Goal: Information Seeking & Learning: Learn about a topic

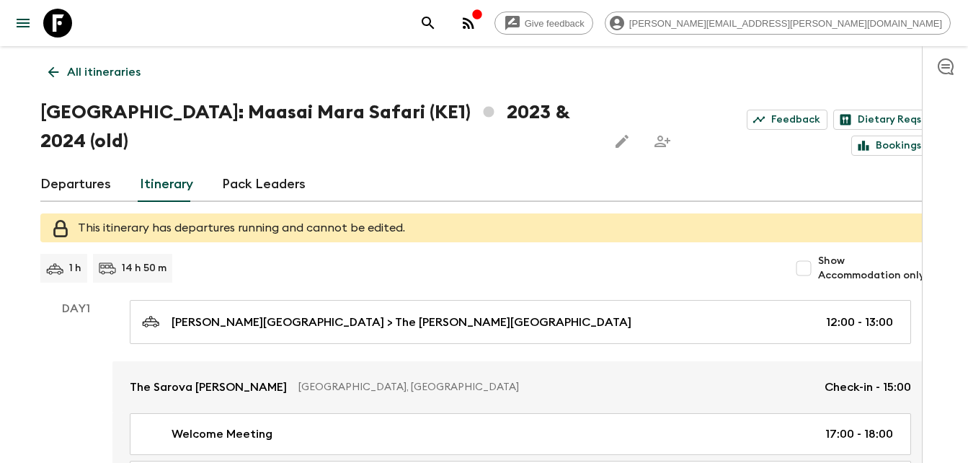
click at [474, 23] on icon "button" at bounding box center [469, 23] width 12 height 12
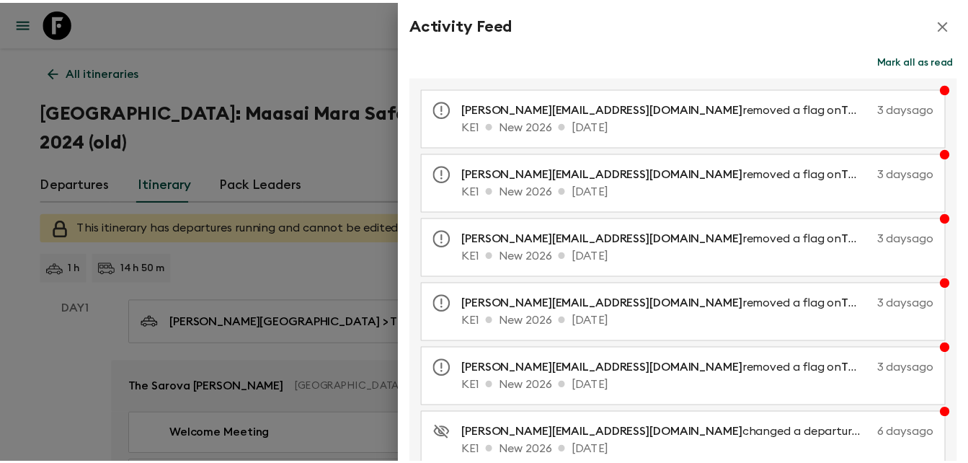
scroll to position [3, 0]
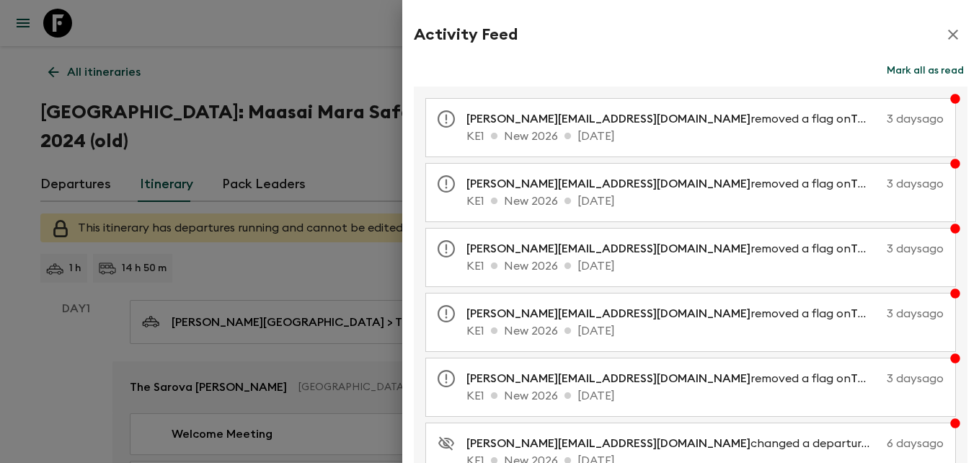
click at [918, 70] on button "Mark all as read" at bounding box center [925, 71] width 84 height 20
click at [300, 70] on div at bounding box center [489, 231] width 979 height 463
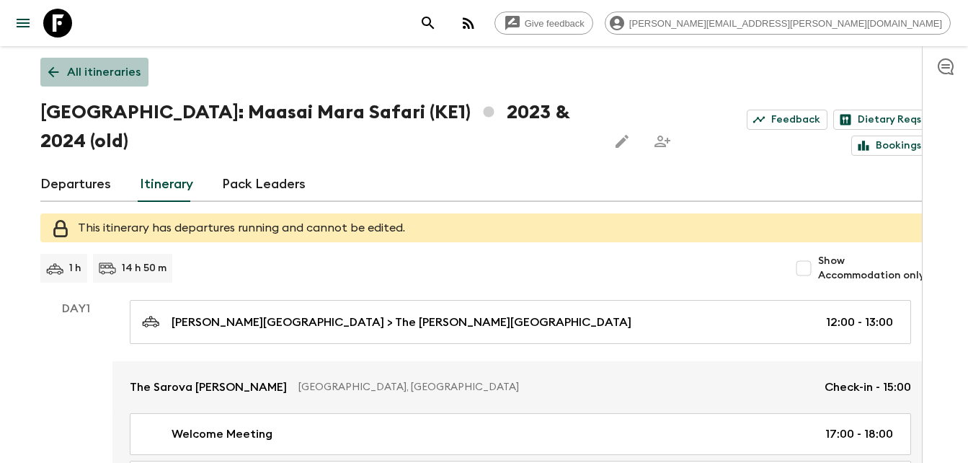
click at [107, 74] on p "All itineraries" at bounding box center [104, 71] width 74 height 17
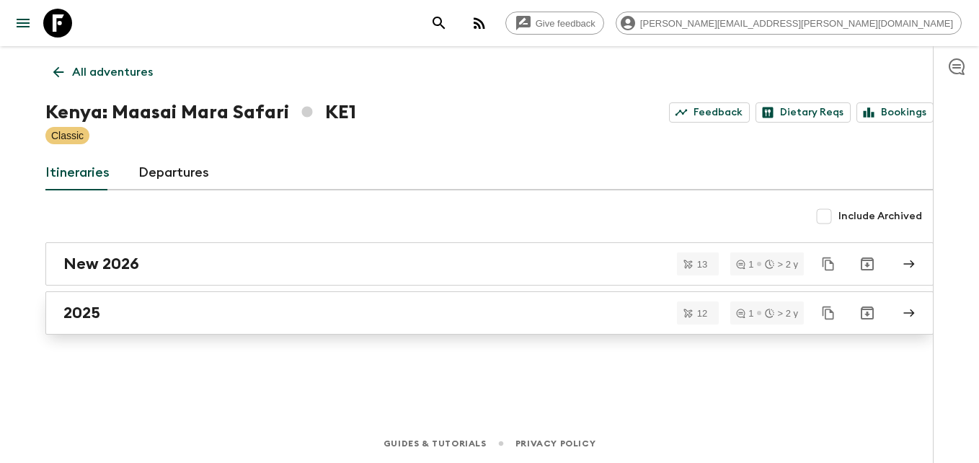
click at [86, 308] on h2 "2025" at bounding box center [81, 312] width 37 height 19
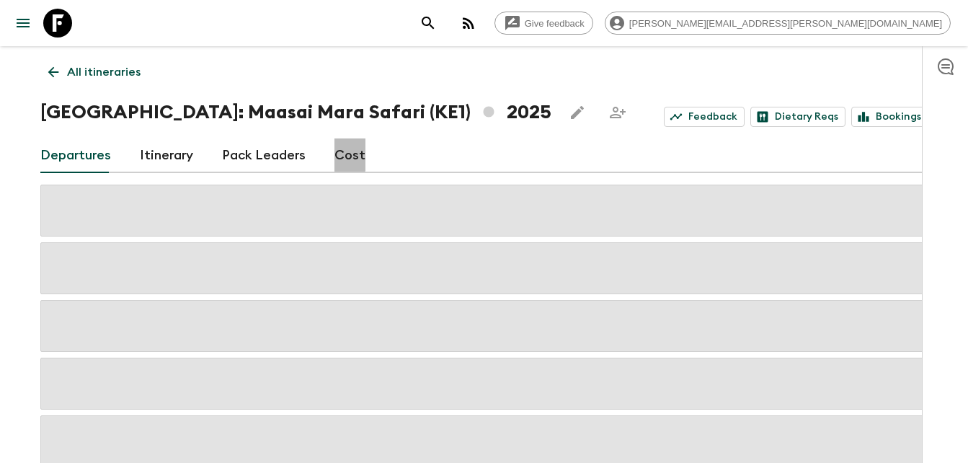
click at [344, 152] on link "Cost" at bounding box center [349, 155] width 31 height 35
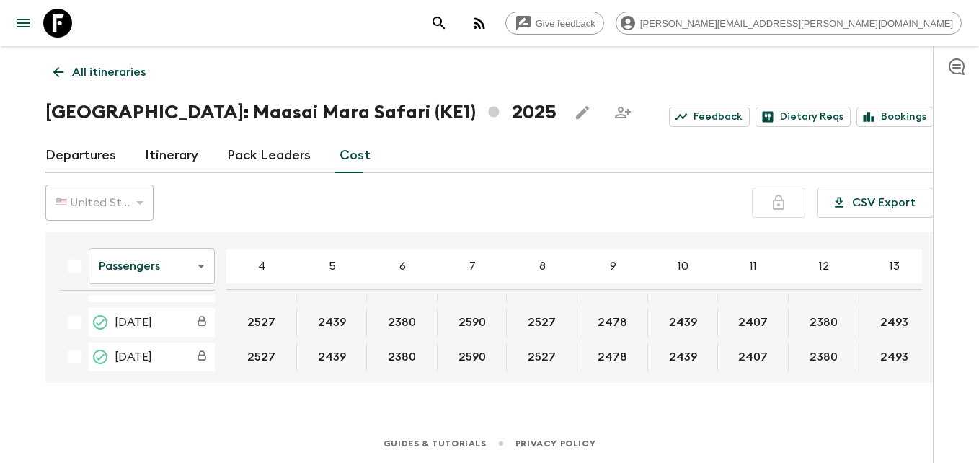
scroll to position [453, 0]
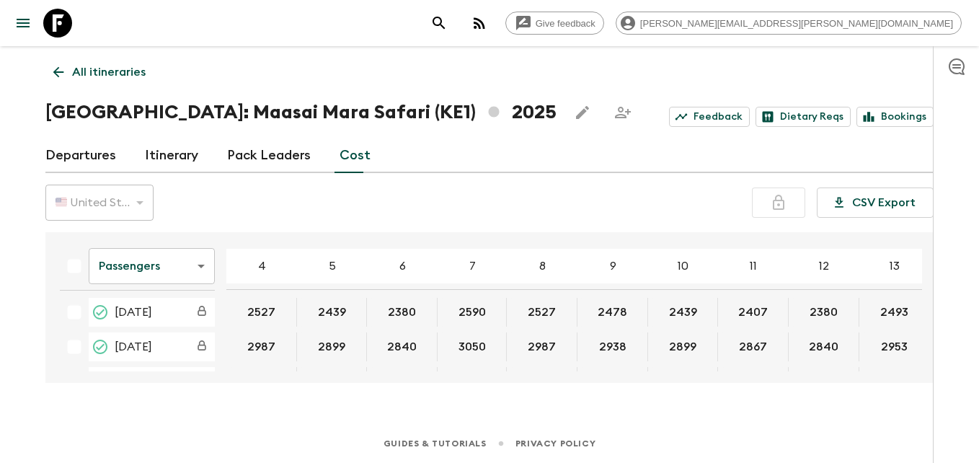
click at [926, 256] on div "Passengers passengersCost ​ 4 5 6 7 8 9 10 11 12 13 14 15 16 17 18 [DATE] 2628 …" at bounding box center [489, 307] width 888 height 151
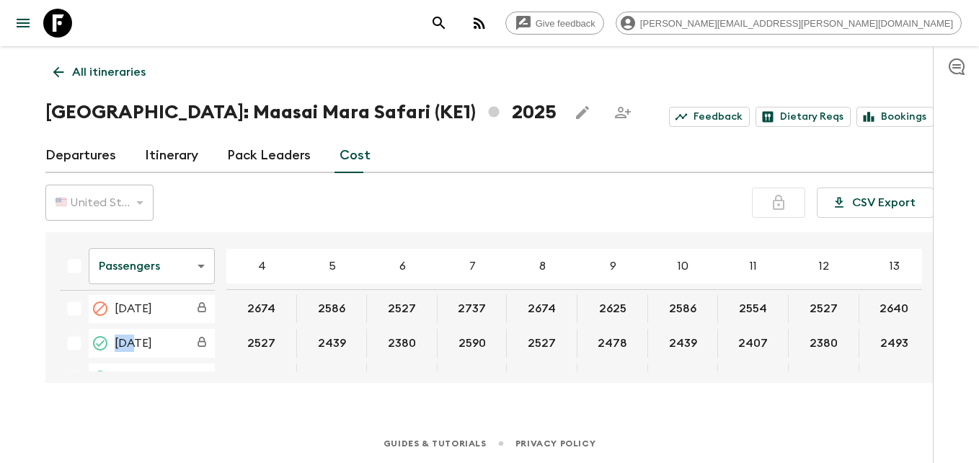
scroll to position [395, 0]
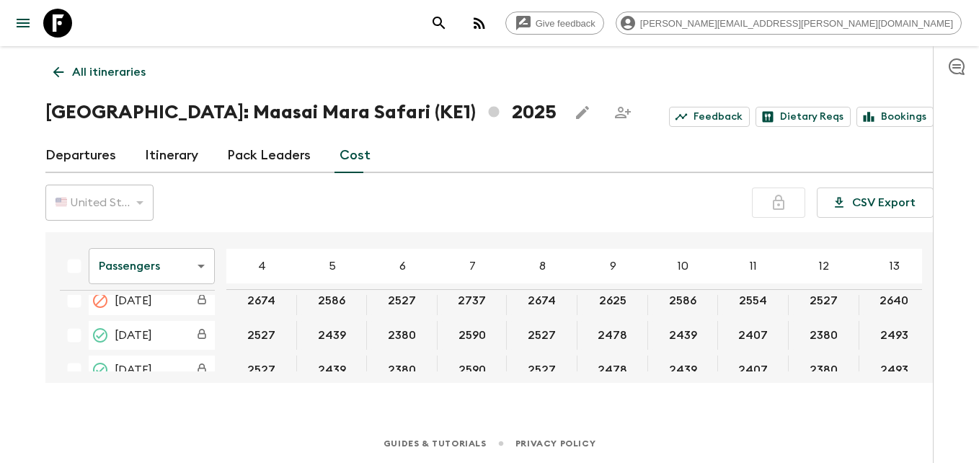
drag, startPoint x: 700, startPoint y: 371, endPoint x: 841, endPoint y: 364, distance: 141.5
click at [844, 367] on div "Passengers passengersCost ​ 4 5 6 7 8 9 10 11 12 13 14 15 16 17 18 [DATE] 2628 …" at bounding box center [489, 307] width 888 height 151
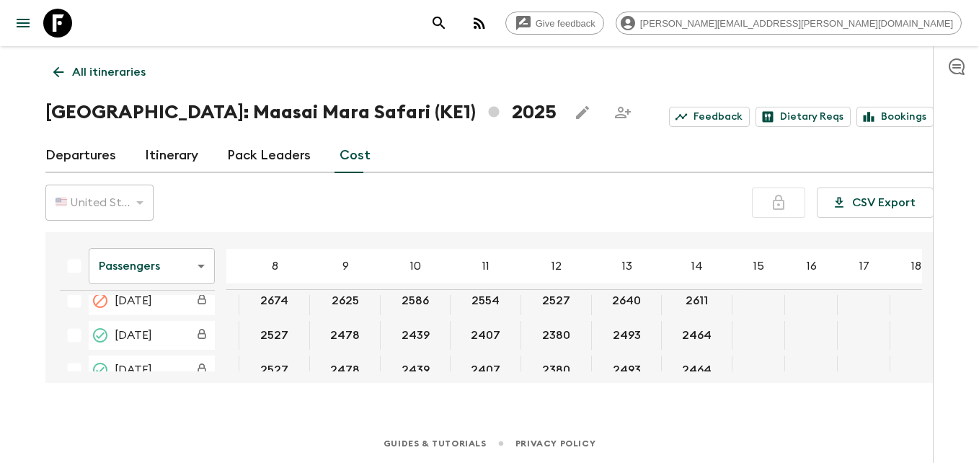
scroll to position [395, 275]
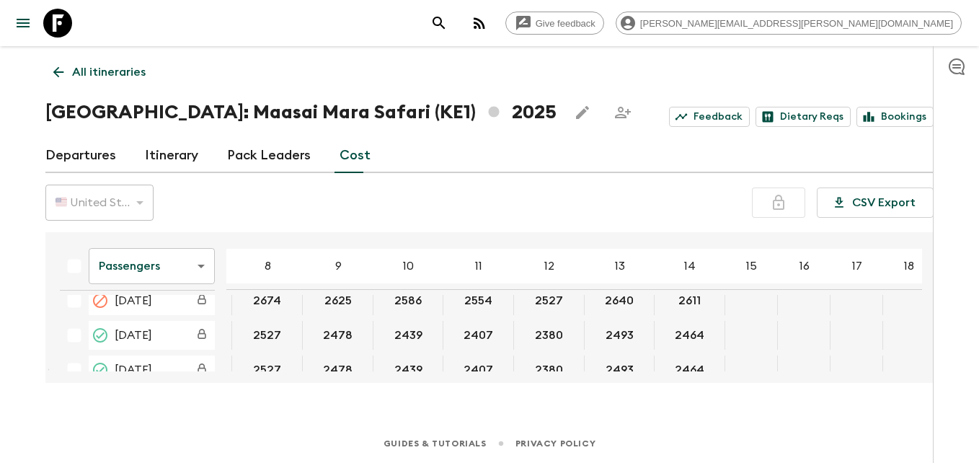
click at [728, 332] on button "23 Nov 2025; 15" at bounding box center [751, 335] width 46 height 12
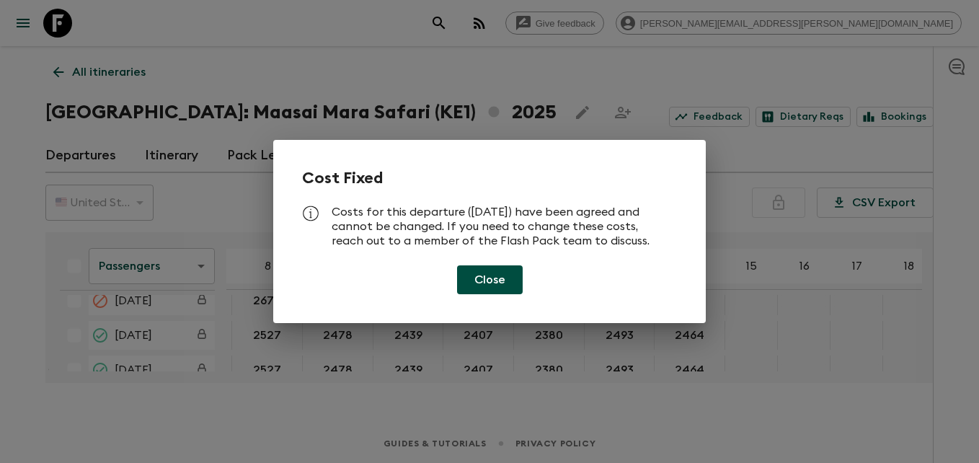
click at [502, 282] on button "Close" at bounding box center [490, 279] width 66 height 29
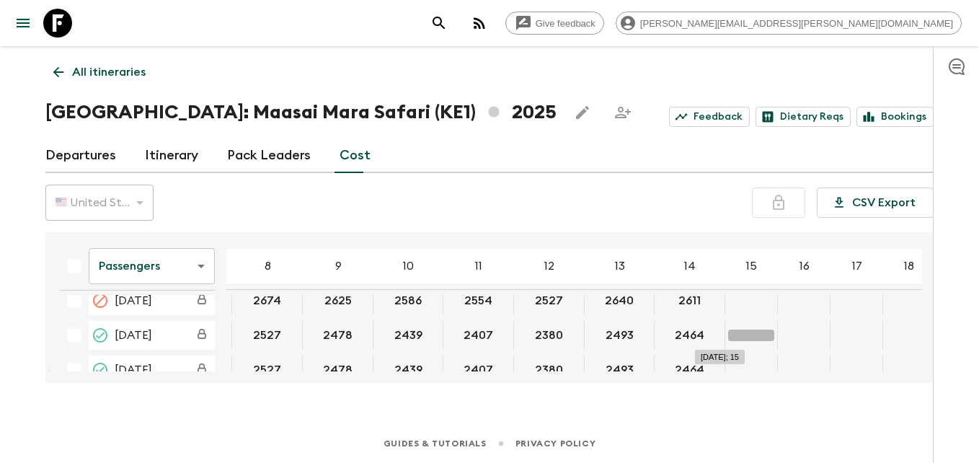
click at [729, 339] on button "23 Nov 2025; 15" at bounding box center [751, 335] width 46 height 12
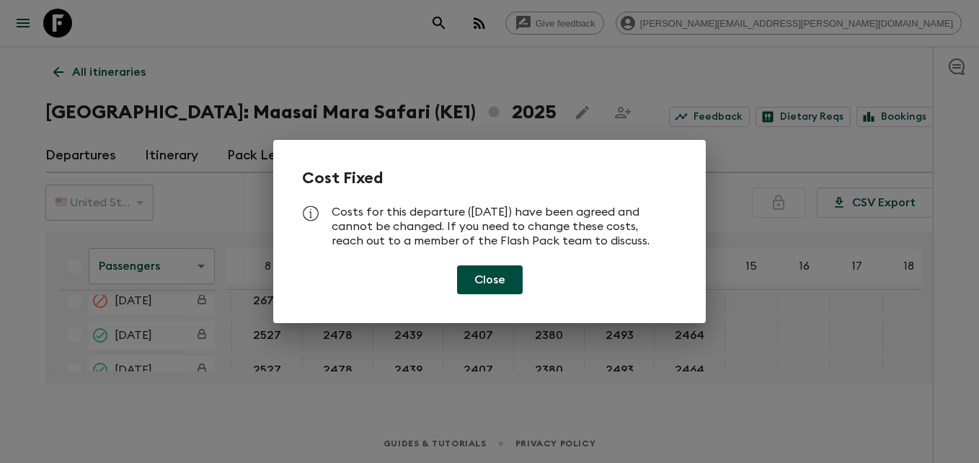
click at [582, 384] on div "Cost Fixed Costs for this departure ([DATE]) have been agreed and cannot be cha…" at bounding box center [489, 231] width 979 height 463
